Goal: Find specific page/section: Find specific page/section

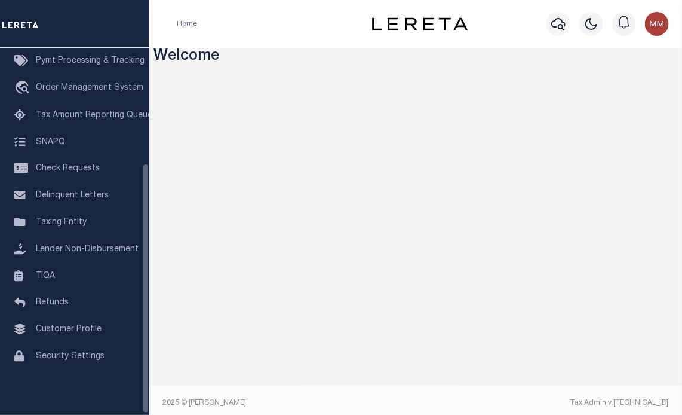
scroll to position [170, 0]
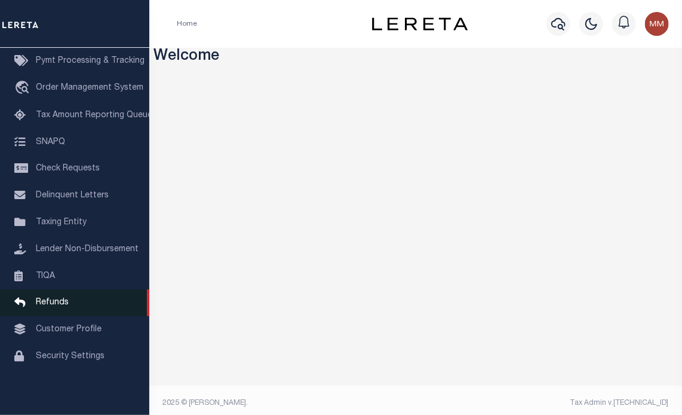
click at [56, 298] on span "Refunds" at bounding box center [52, 302] width 33 height 8
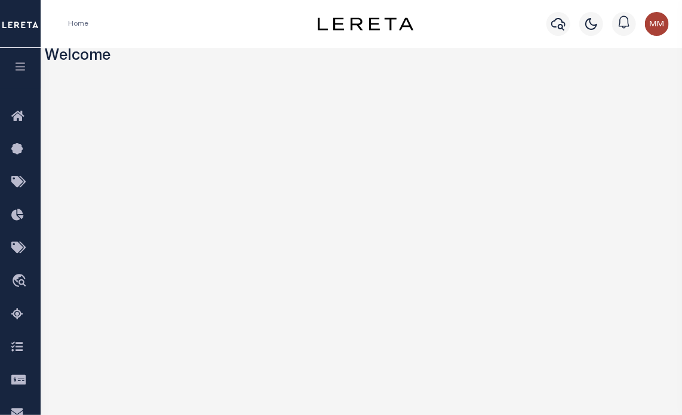
click at [22, 68] on icon "button" at bounding box center [21, 66] width 14 height 11
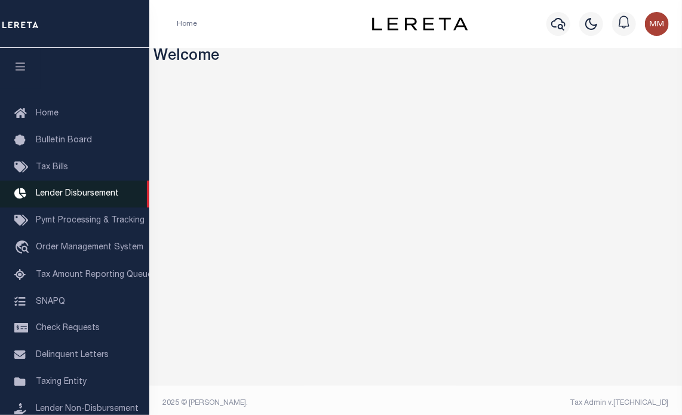
click at [88, 192] on span "Lender Disbursement" at bounding box center [77, 193] width 83 height 8
